Goal: Task Accomplishment & Management: Use online tool/utility

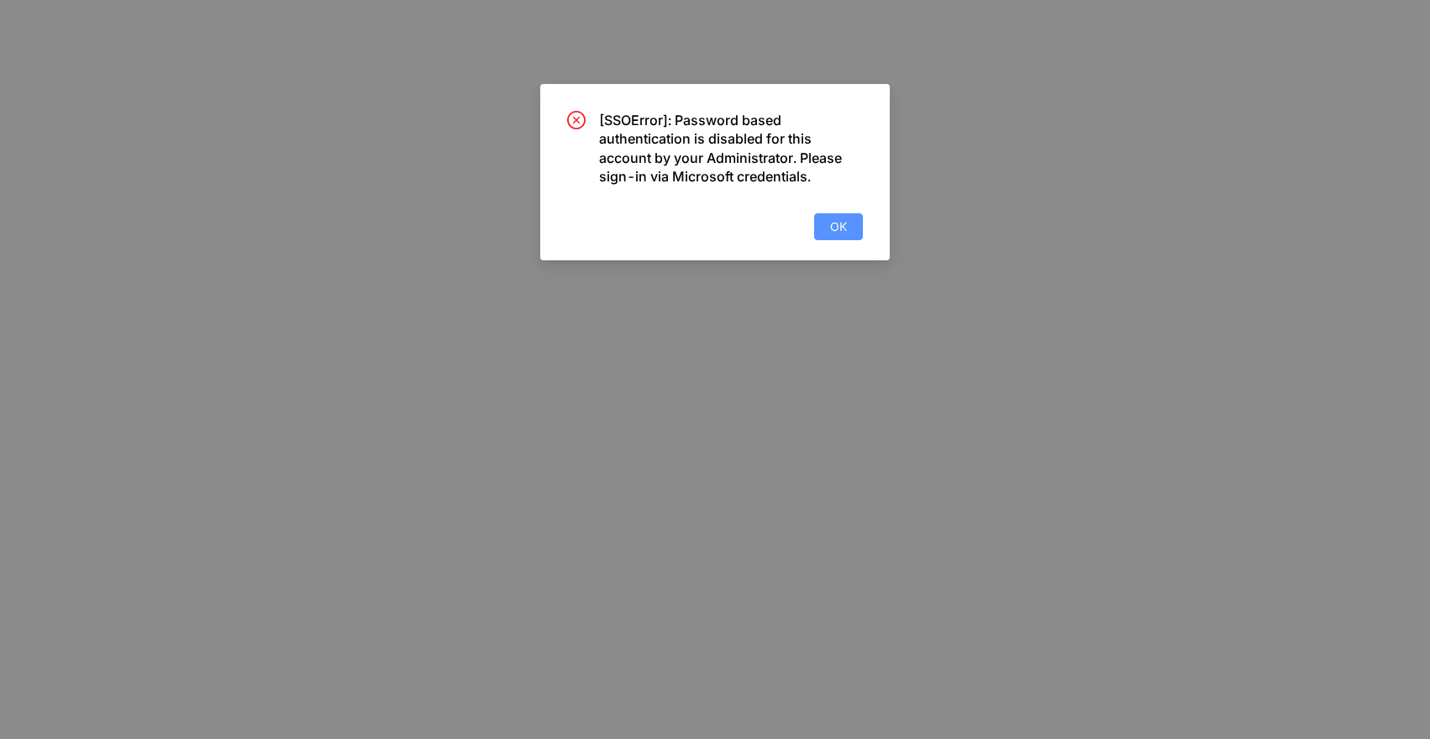
click at [837, 221] on span "OK" at bounding box center [838, 227] width 17 height 18
